Goal: Navigation & Orientation: Find specific page/section

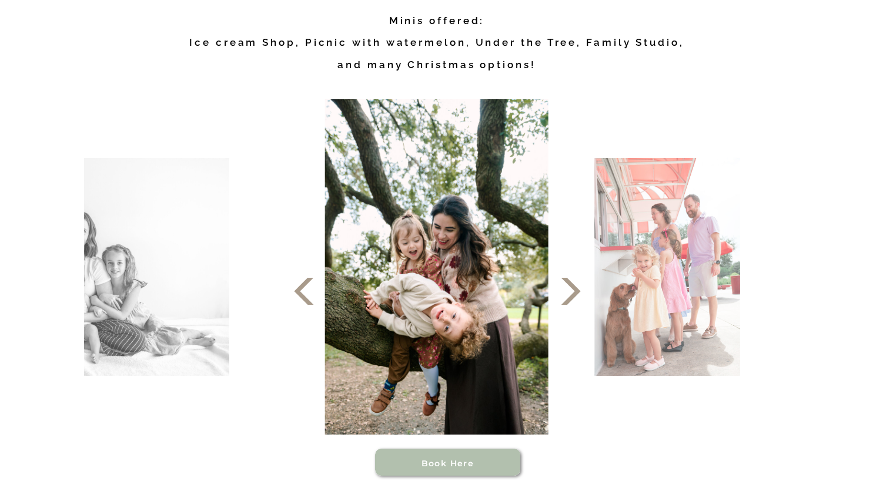
scroll to position [647, 0]
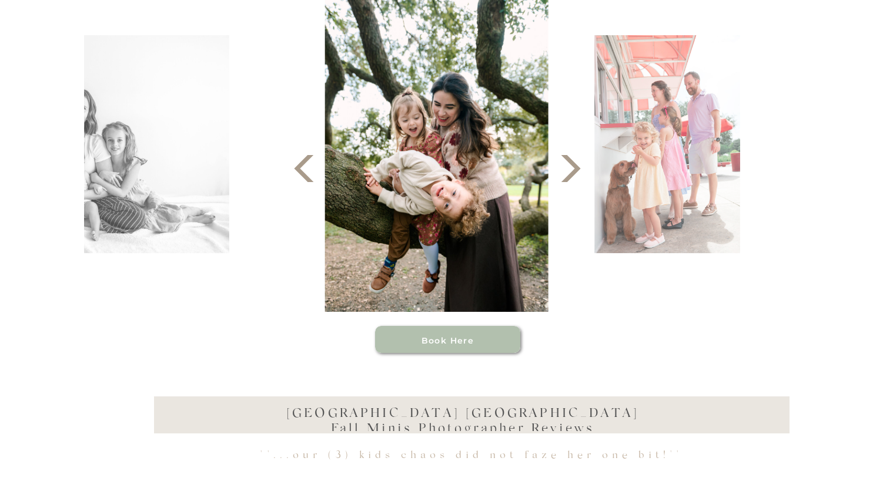
click at [567, 172] on icon at bounding box center [570, 168] width 35 height 35
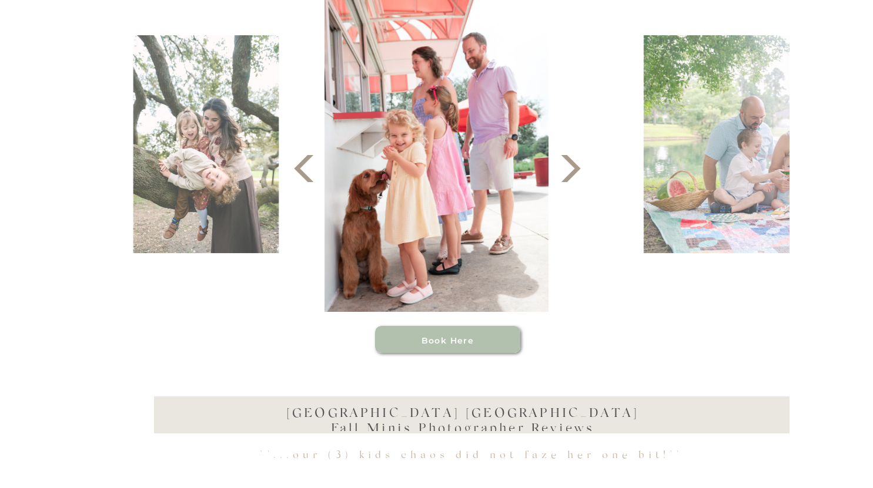
click at [567, 172] on icon at bounding box center [570, 168] width 35 height 35
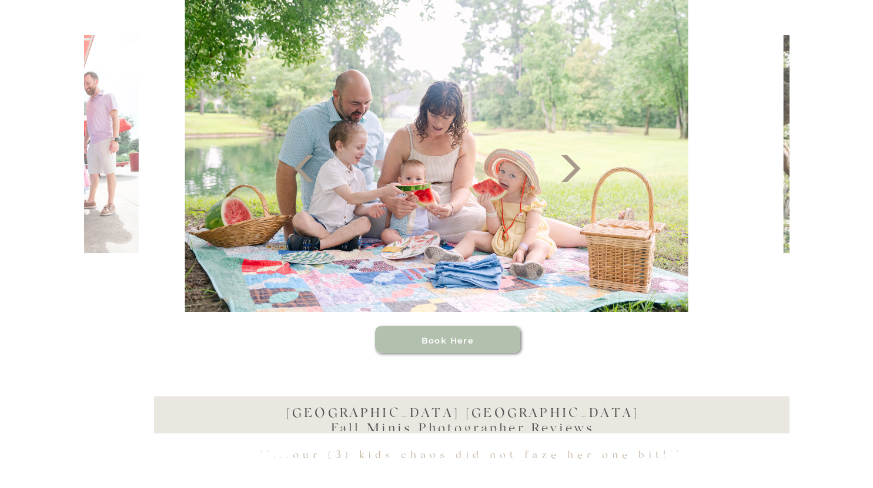
click at [567, 172] on icon at bounding box center [570, 168] width 35 height 35
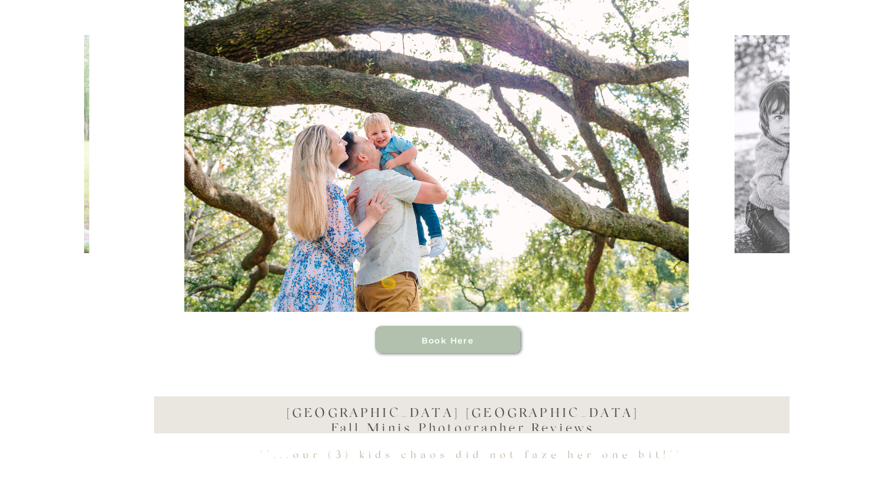
click at [568, 172] on icon at bounding box center [570, 168] width 35 height 35
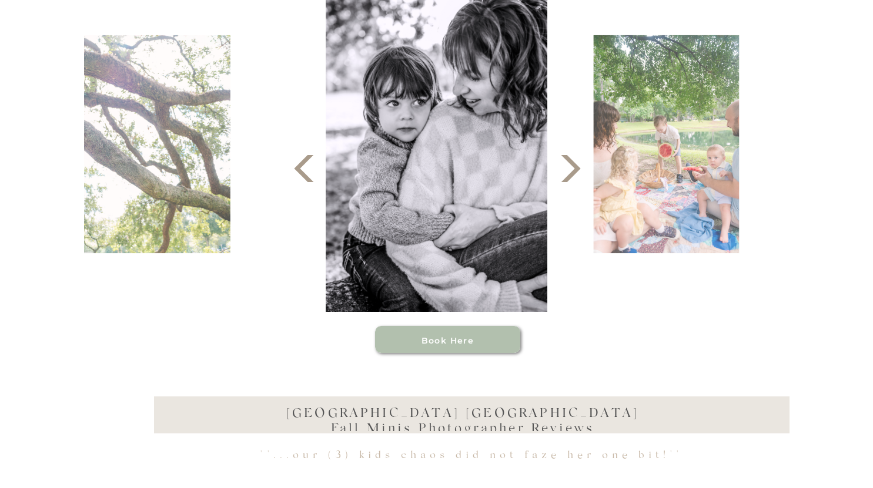
click at [568, 172] on icon at bounding box center [570, 168] width 35 height 35
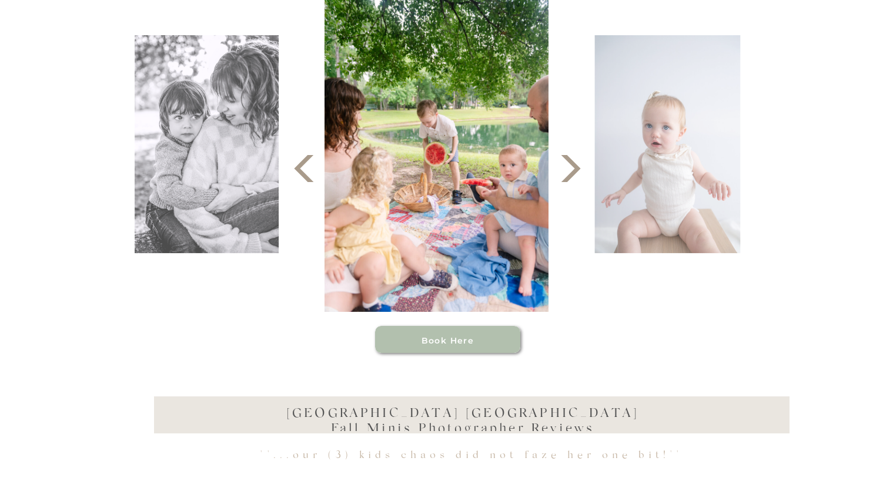
click at [568, 172] on icon at bounding box center [570, 168] width 35 height 35
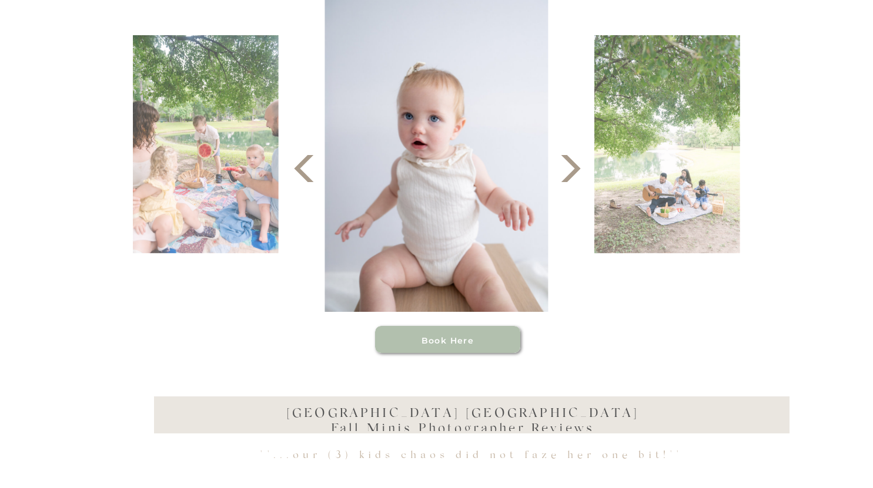
click at [568, 172] on icon at bounding box center [570, 168] width 35 height 35
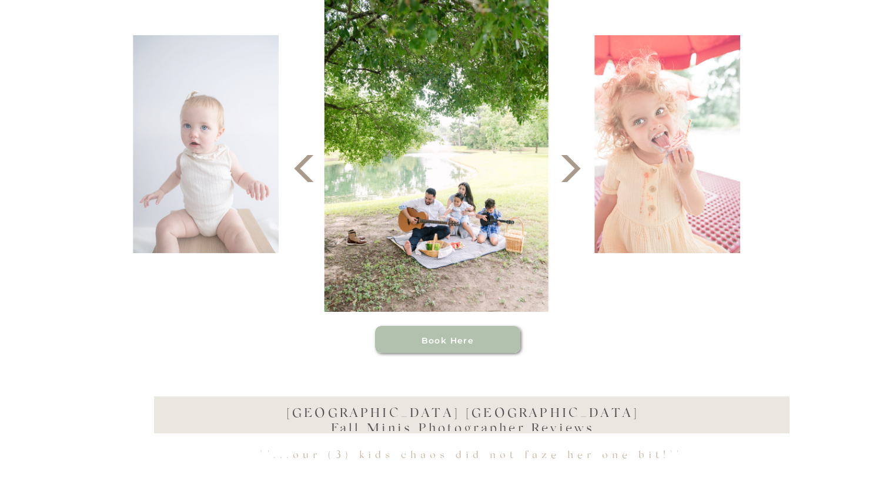
click at [565, 168] on icon at bounding box center [570, 168] width 35 height 35
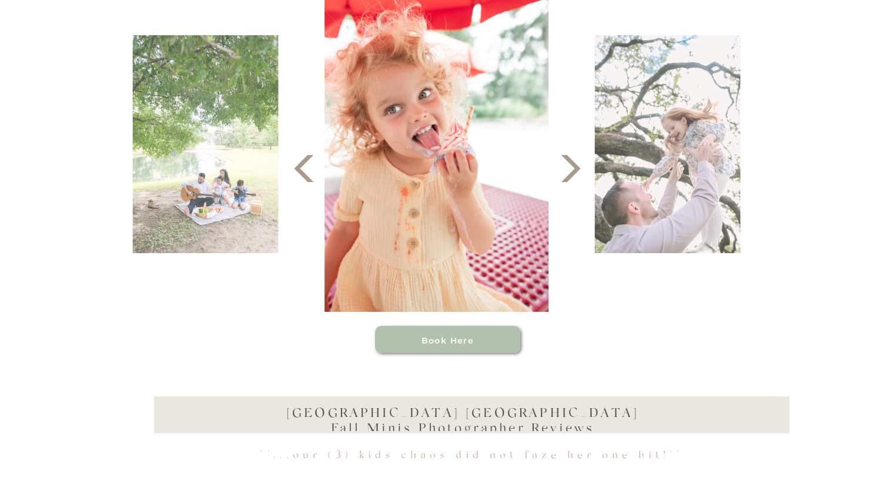
click at [567, 168] on icon at bounding box center [570, 168] width 35 height 35
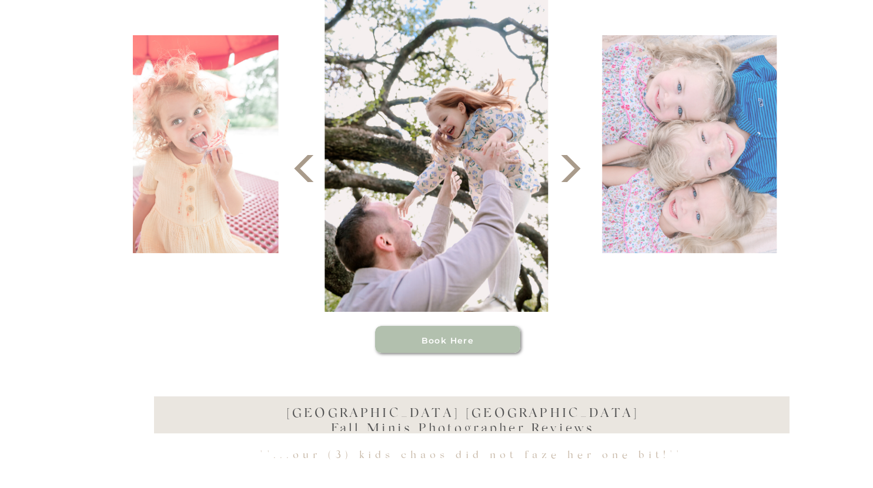
click at [569, 169] on icon at bounding box center [570, 168] width 35 height 35
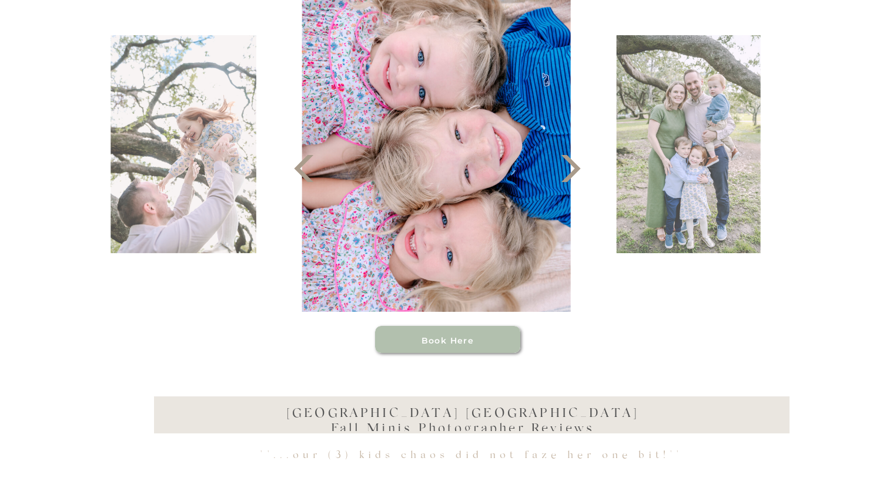
click at [569, 169] on icon at bounding box center [570, 168] width 35 height 35
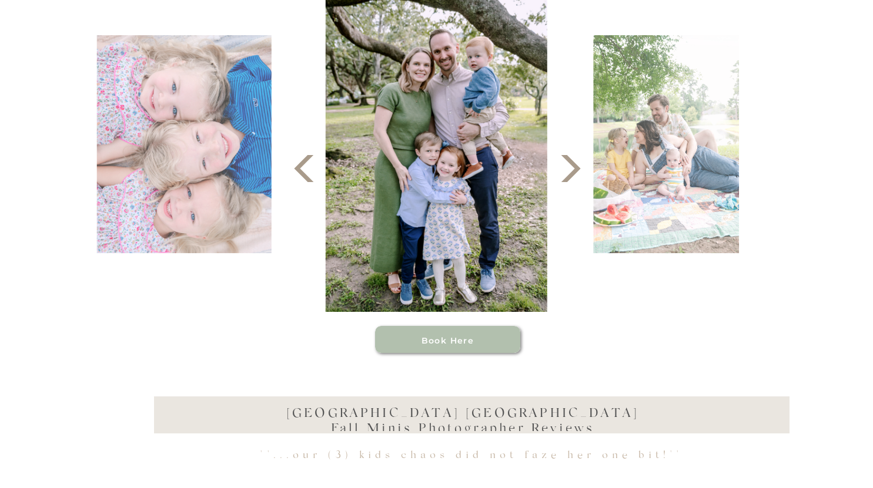
click at [569, 169] on icon at bounding box center [570, 168] width 35 height 35
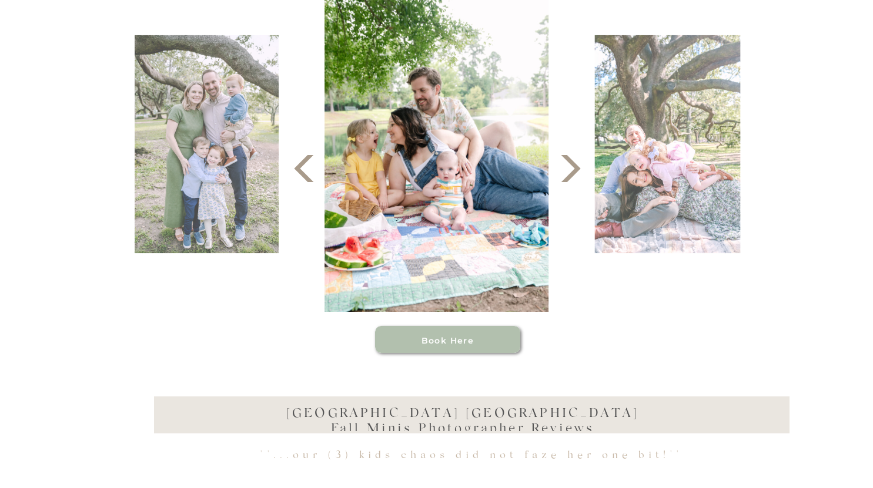
click at [564, 162] on icon at bounding box center [570, 168] width 35 height 35
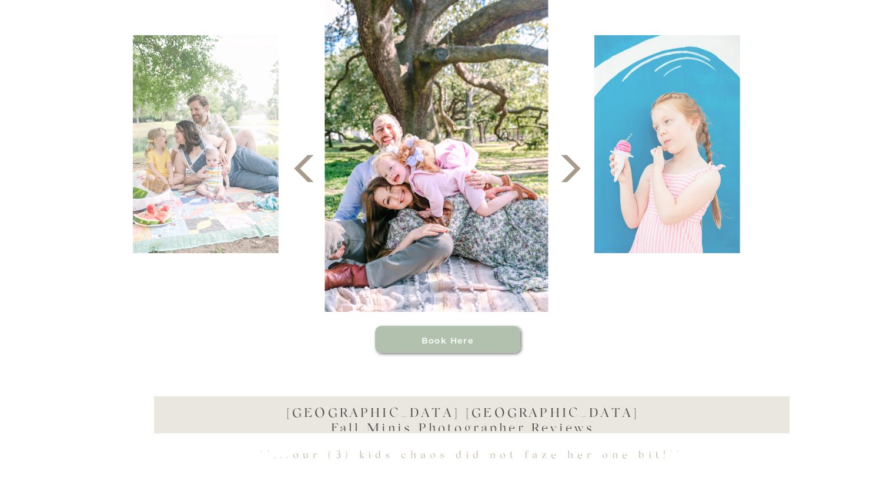
click at [565, 162] on icon at bounding box center [570, 168] width 35 height 35
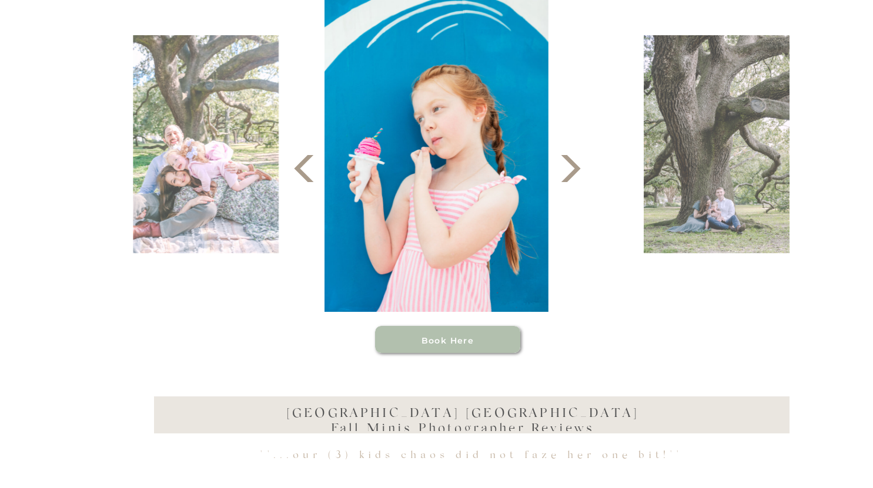
click at [565, 162] on icon at bounding box center [570, 168] width 35 height 35
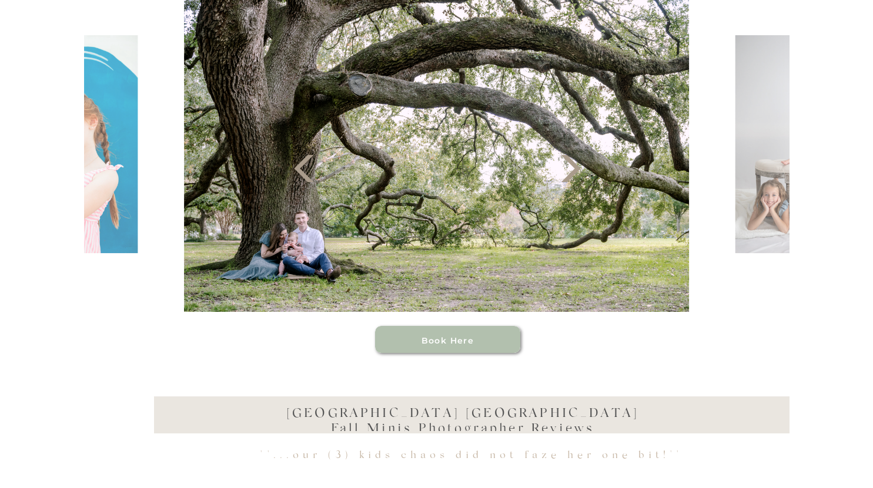
click at [565, 162] on icon at bounding box center [570, 168] width 35 height 35
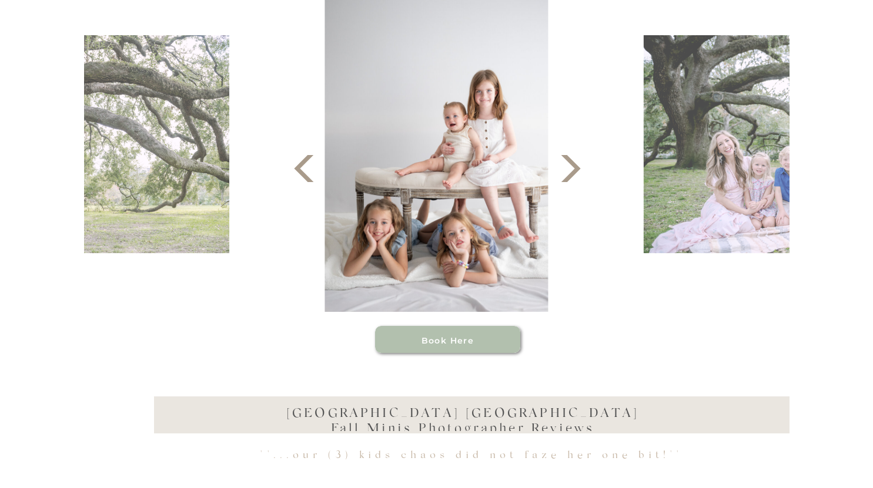
click at [565, 162] on icon at bounding box center [570, 168] width 35 height 35
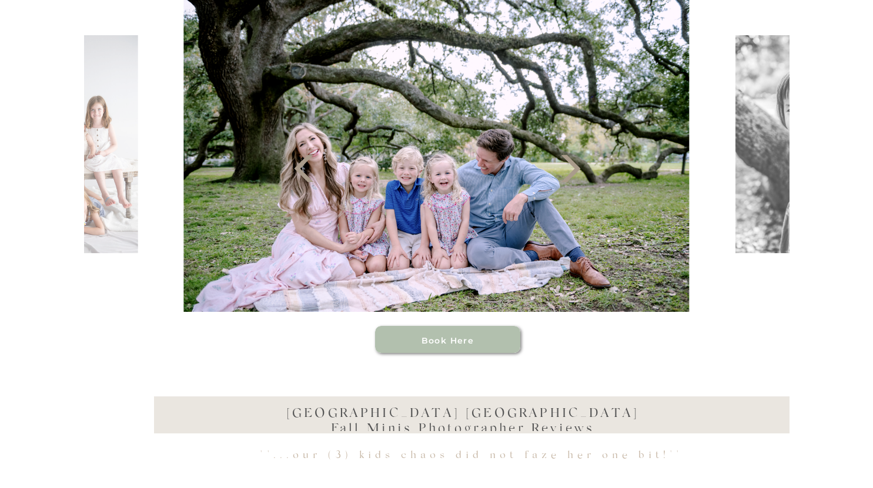
click at [565, 162] on icon at bounding box center [570, 168] width 35 height 35
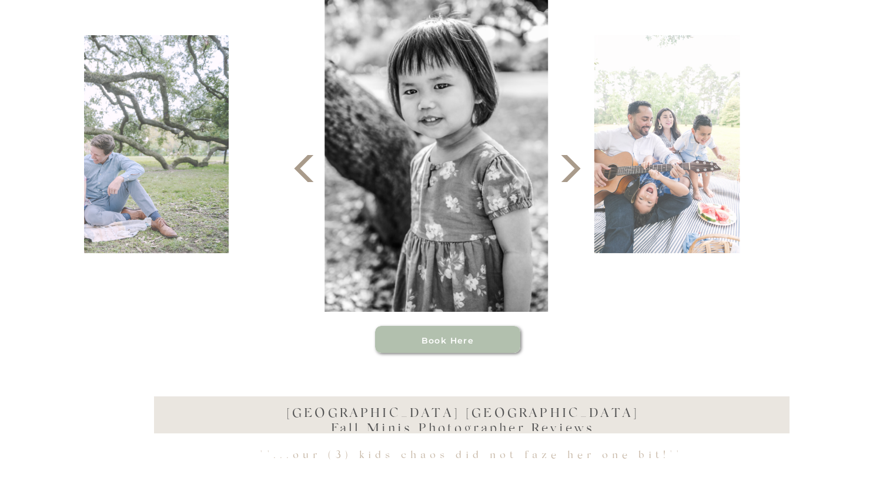
click at [565, 162] on icon at bounding box center [570, 168] width 35 height 35
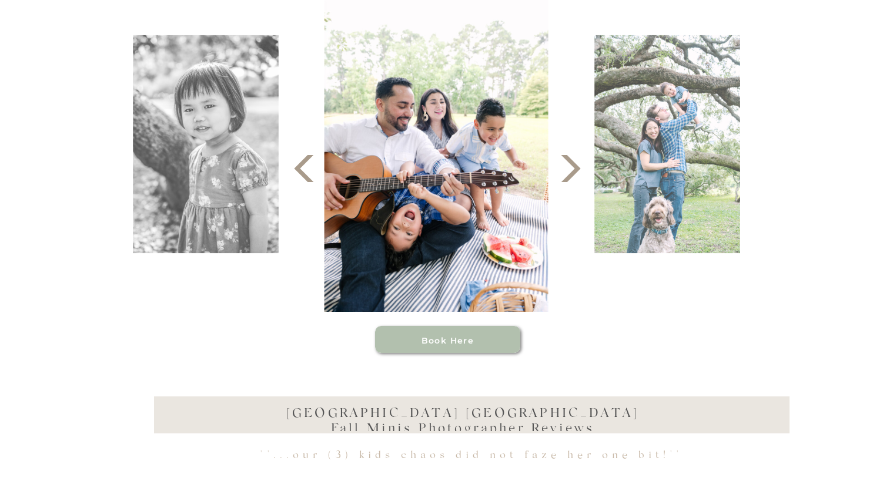
click at [565, 162] on icon at bounding box center [570, 168] width 35 height 35
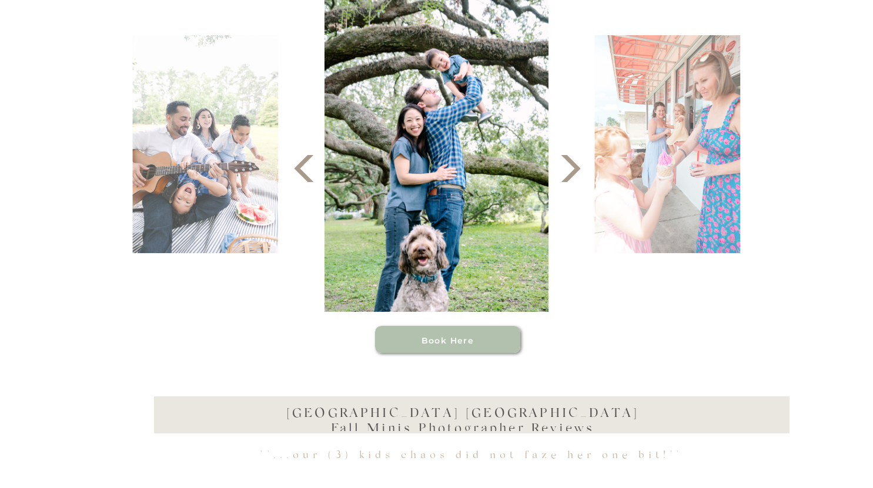
click at [570, 172] on icon at bounding box center [570, 168] width 35 height 35
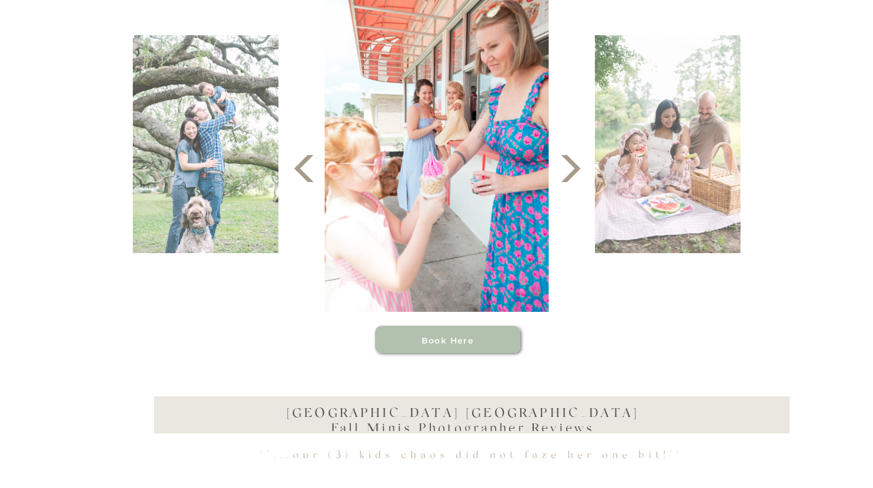
click at [570, 165] on icon at bounding box center [570, 168] width 35 height 35
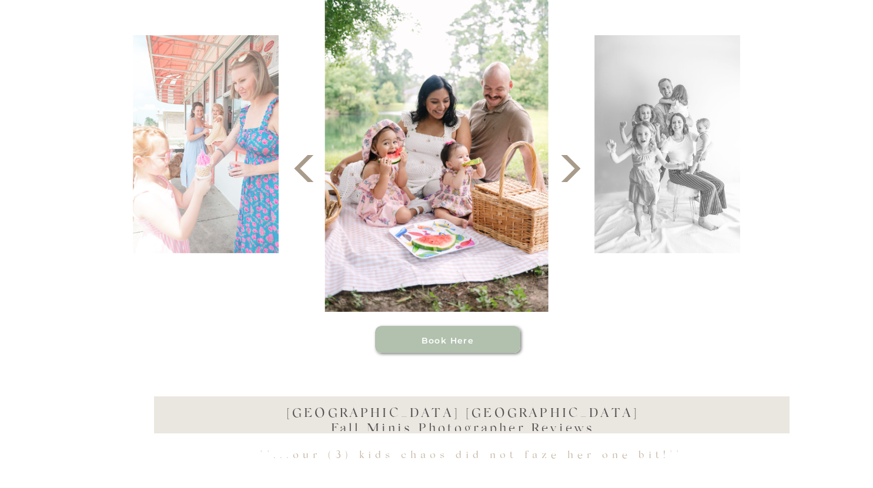
click at [570, 162] on polygon at bounding box center [570, 168] width 19 height 27
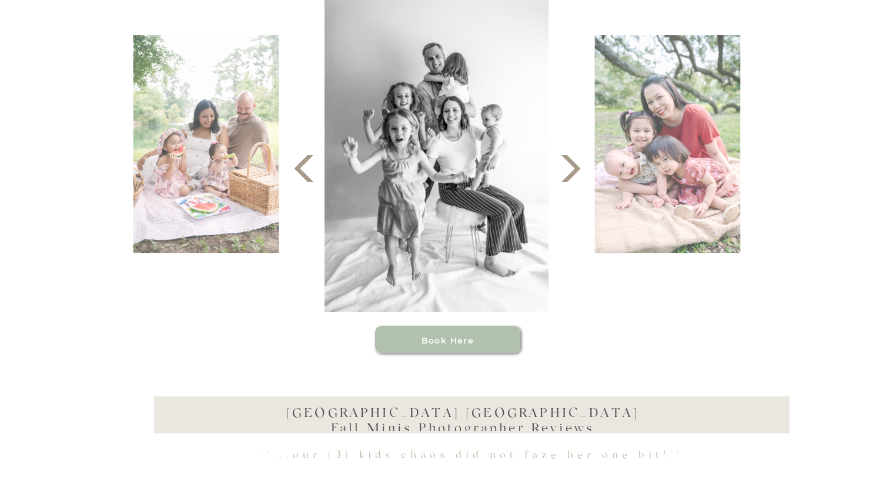
click at [570, 162] on polygon at bounding box center [570, 168] width 19 height 27
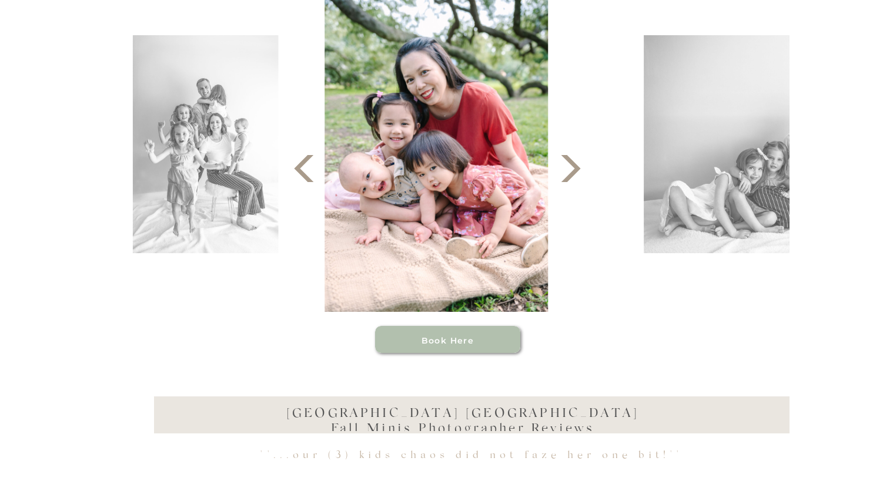
click at [570, 162] on polygon at bounding box center [570, 168] width 19 height 27
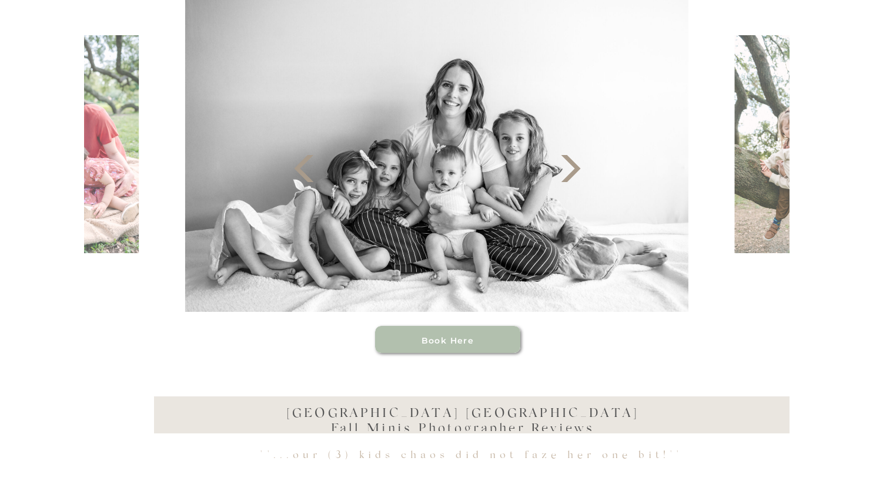
click at [570, 162] on polygon at bounding box center [570, 168] width 19 height 27
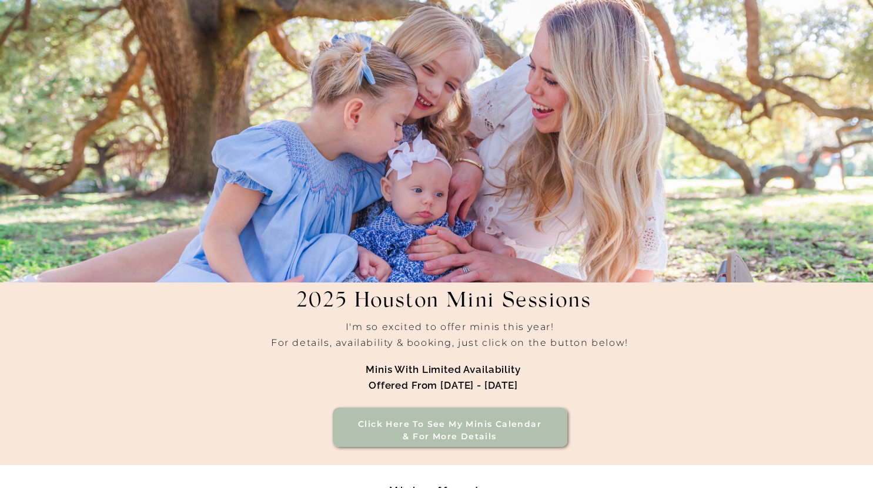
scroll to position [118, 0]
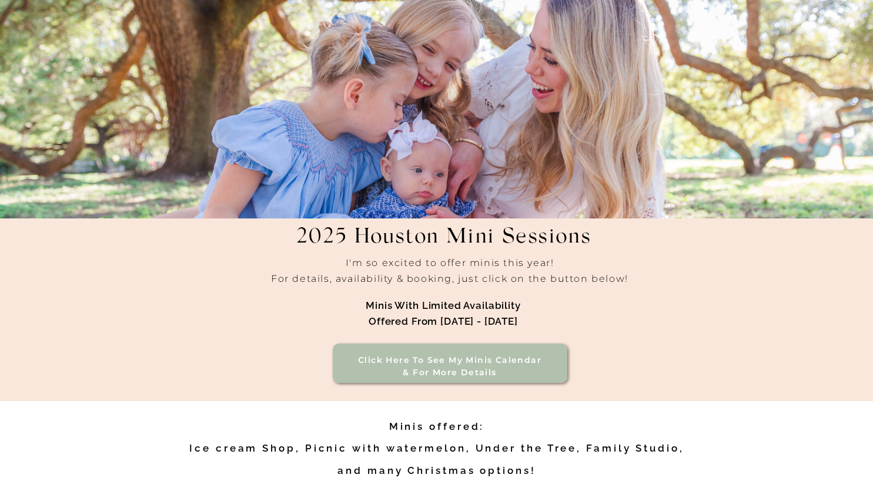
click at [525, 359] on h3 "Click here to see my minis calendar & for more details" at bounding box center [450, 366] width 200 height 25
